Goal: Task Accomplishment & Management: Complete application form

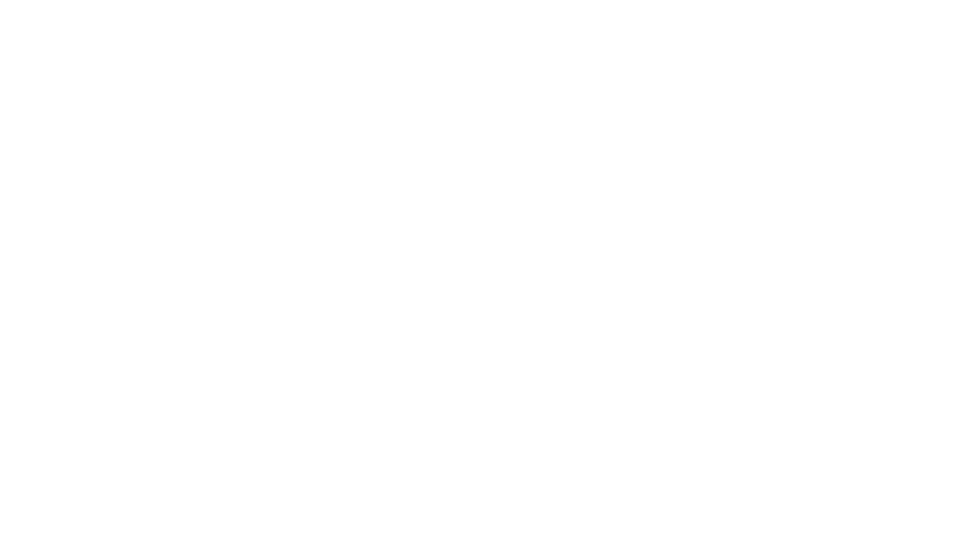
scroll to position [206, 0]
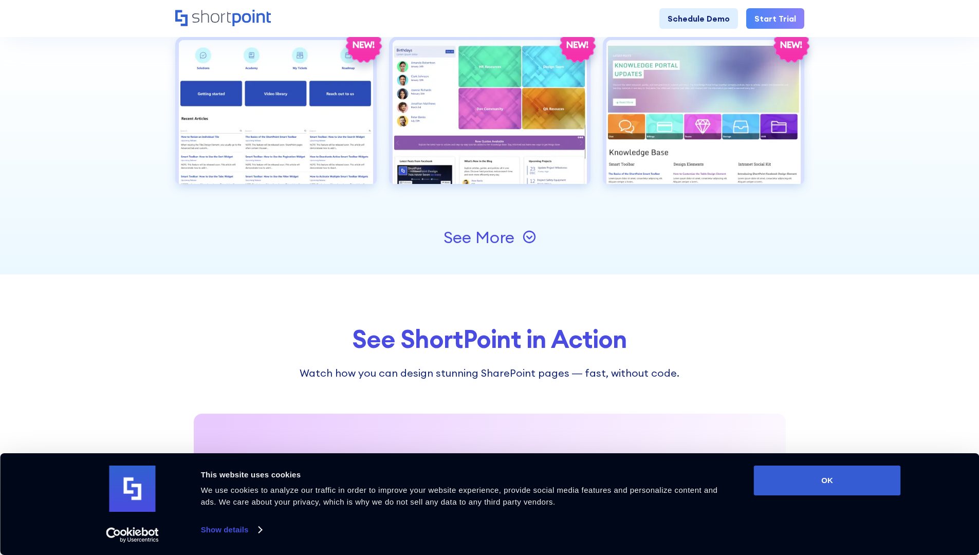
scroll to position [1337, 0]
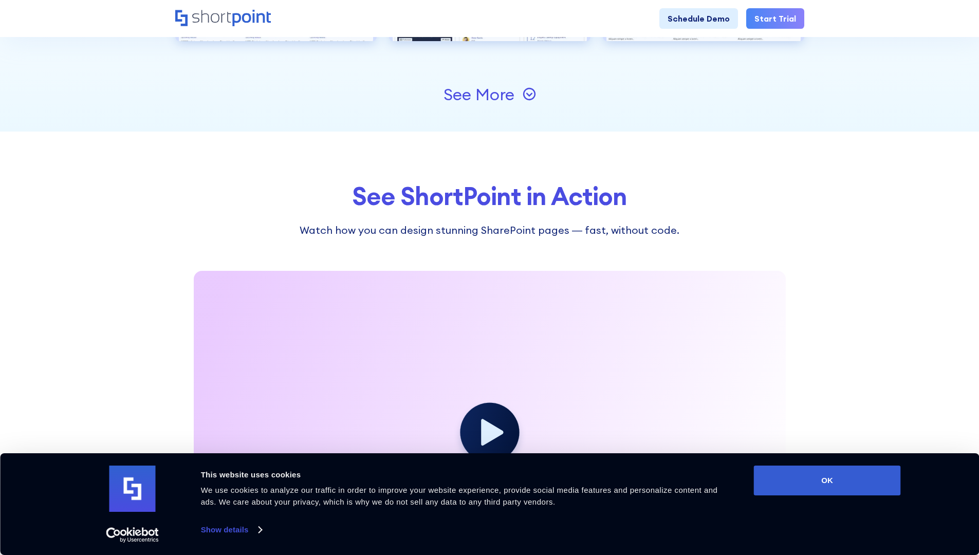
click at [483, 432] on icon at bounding box center [492, 432] width 22 height 27
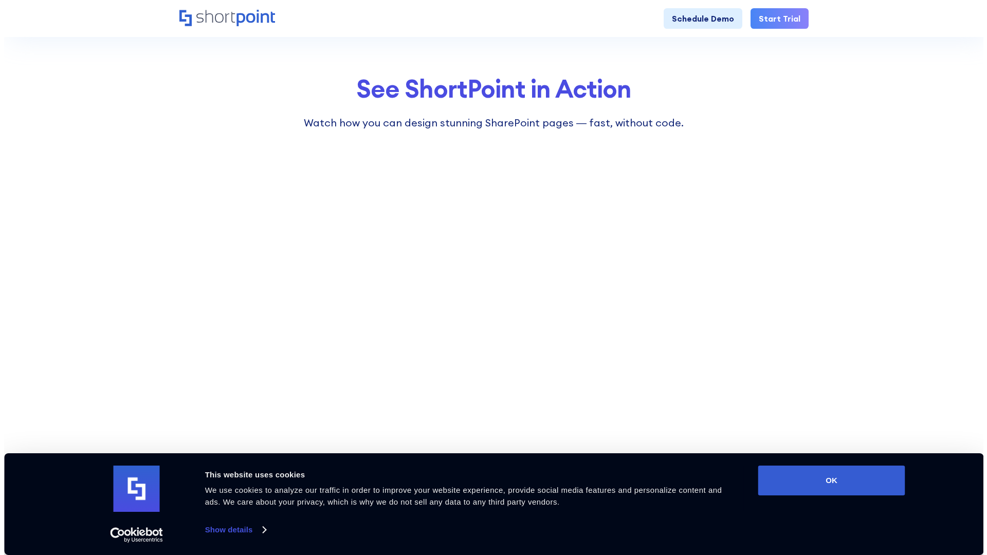
scroll to position [1542, 0]
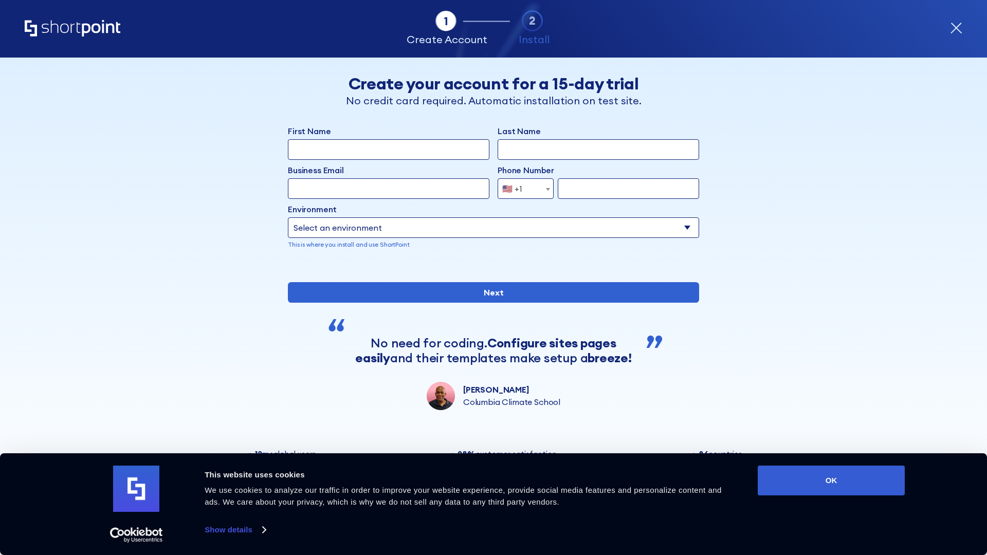
click at [525, 19] on icon "form" at bounding box center [533, 21] width 22 height 22
drag, startPoint x: 449, startPoint y: 24, endPoint x: 446, endPoint y: 40, distance: 15.7
click at [448, 27] on icon "form" at bounding box center [446, 21] width 22 height 22
drag, startPoint x: 440, startPoint y: 80, endPoint x: 456, endPoint y: 123, distance: 45.4
click at [441, 84] on h2 "Create your account for a 15-day trial" at bounding box center [494, 83] width 350 height 19
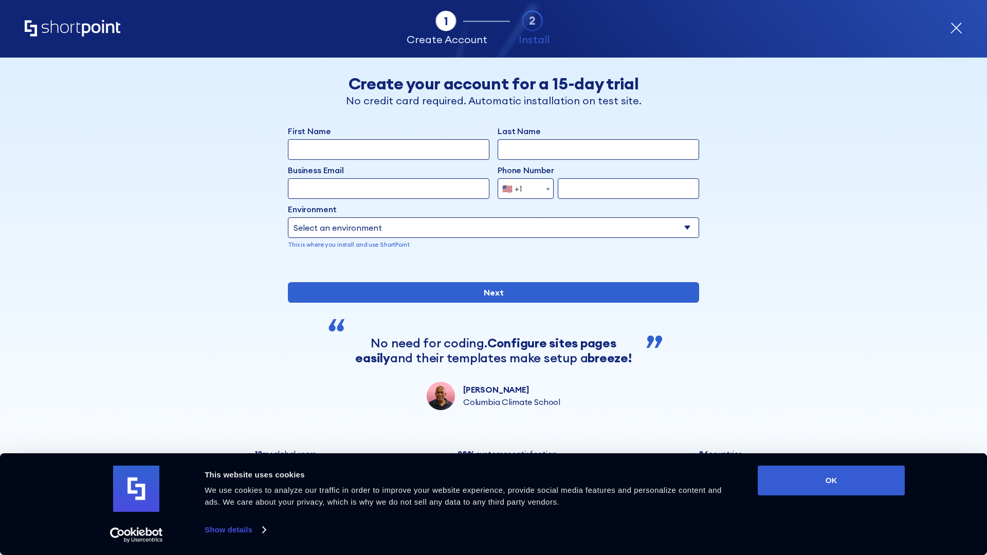
drag, startPoint x: 437, startPoint y: 219, endPoint x: 410, endPoint y: 220, distance: 26.8
click at [434, 219] on select "Select an environment Microsoft 365 SharePoint Online SharePoint Subscription E…" at bounding box center [493, 227] width 411 height 21
click at [325, 149] on input "First Name" at bounding box center [389, 149] width 202 height 21
type input "musaji"
click at [539, 148] on input "Last Name" at bounding box center [599, 149] width 202 height 21
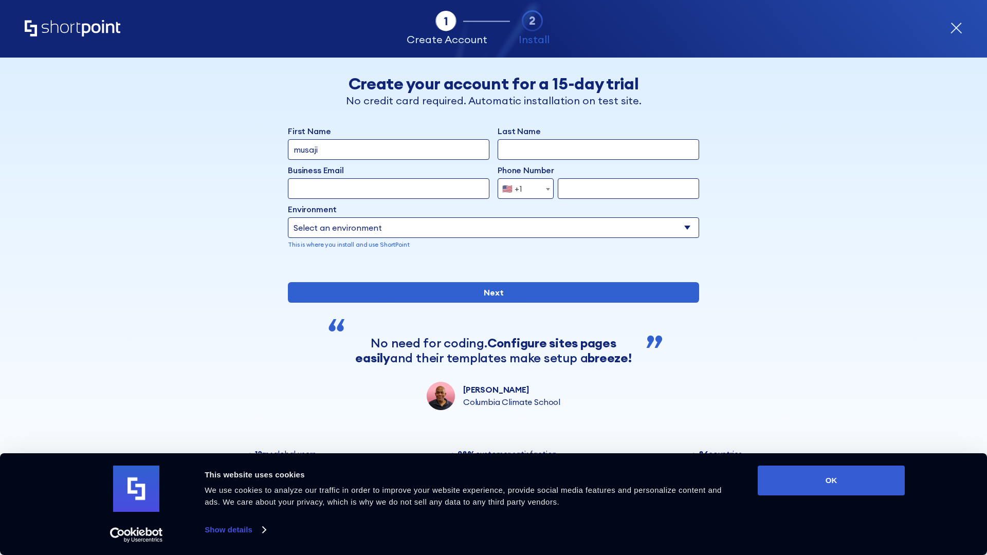
type input "[PERSON_NAME]"
click at [333, 192] on input "Business Email" at bounding box center [389, 188] width 202 height 21
type input "[EMAIL_ADDRESS][DOMAIN_NAME]"
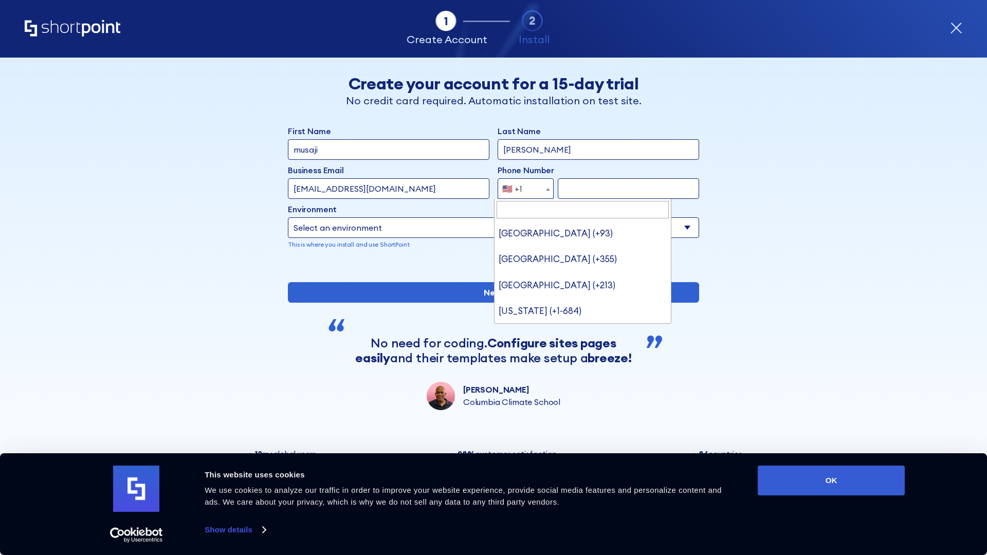
scroll to position [5743, 0]
click at [524, 184] on span "🇺🇸 +1" at bounding box center [515, 188] width 34 height 21
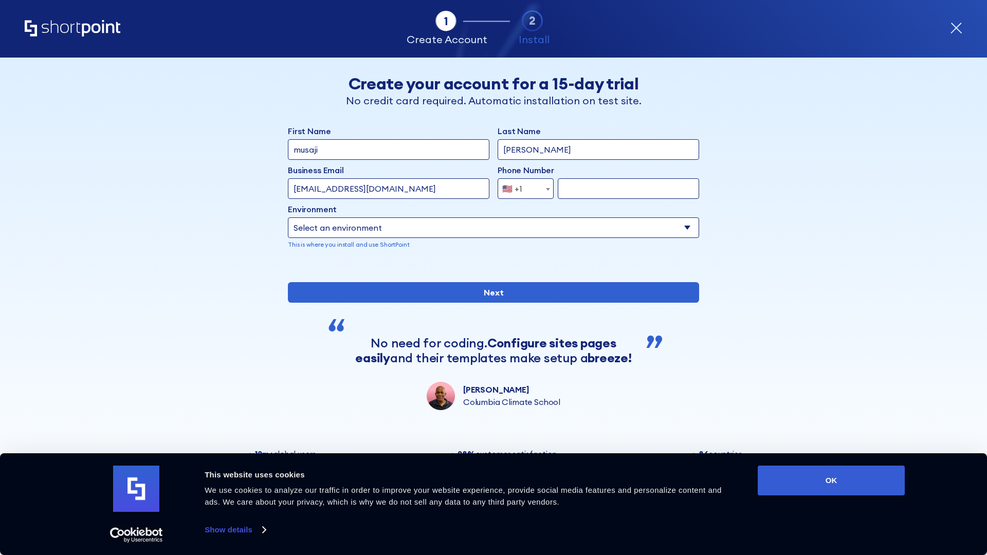
drag, startPoint x: 573, startPoint y: 193, endPoint x: 583, endPoint y: 189, distance: 10.8
click at [573, 193] on input "form" at bounding box center [628, 188] width 141 height 21
type input "[PHONE_NUMBER]"
click at [370, 224] on select "Select an environment Microsoft 365 SharePoint Online SharePoint Subscription E…" at bounding box center [493, 227] width 411 height 21
select select "Microsoft 365"
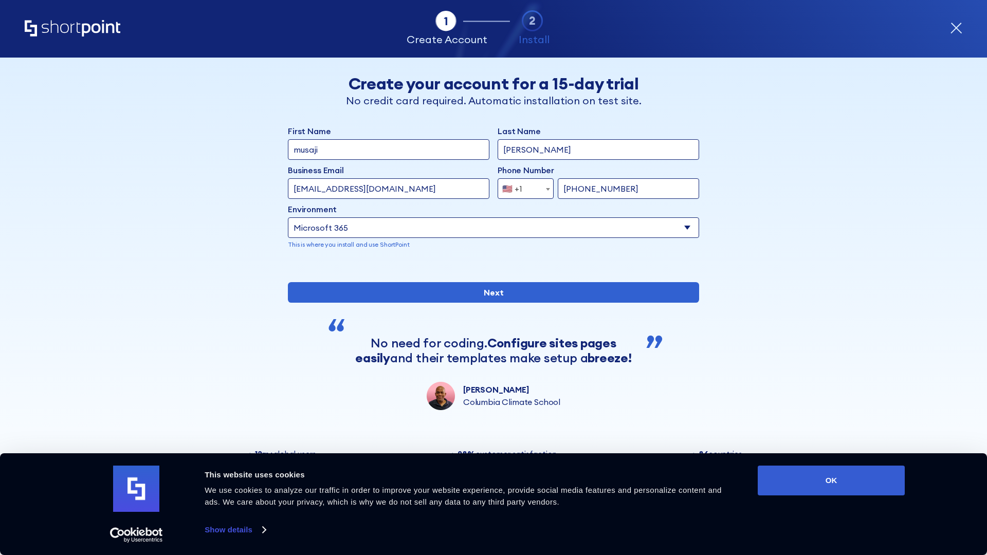
click at [288, 217] on select "Select an environment Microsoft 365 SharePoint Online SharePoint Subscription E…" at bounding box center [493, 227] width 411 height 21
